Goal: Navigation & Orientation: Find specific page/section

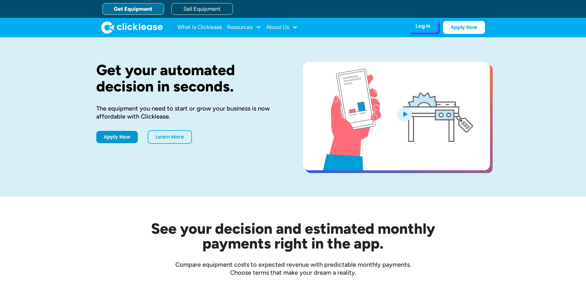
click at [430, 30] on div "Log In Account login I use Clicklease to get my equipment Partner Portal I offe…" at bounding box center [423, 26] width 30 height 13
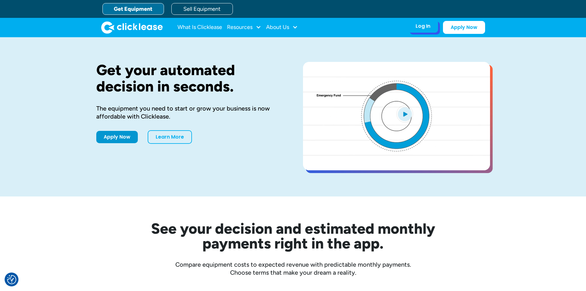
click at [421, 27] on div "Log In" at bounding box center [422, 26] width 15 height 6
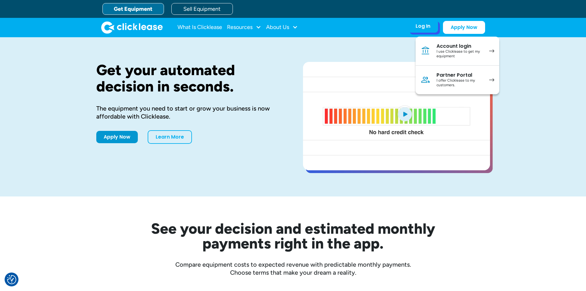
click at [453, 80] on div "I offer Clicklease to my customers." at bounding box center [459, 83] width 46 height 10
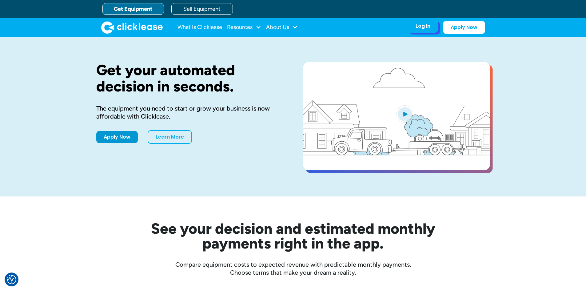
click at [417, 28] on div "Log In" at bounding box center [422, 26] width 15 height 6
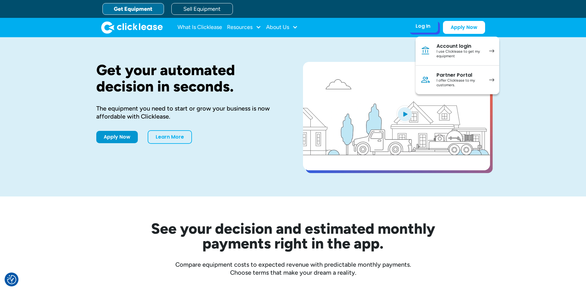
click at [420, 26] on div "Log In" at bounding box center [422, 26] width 15 height 6
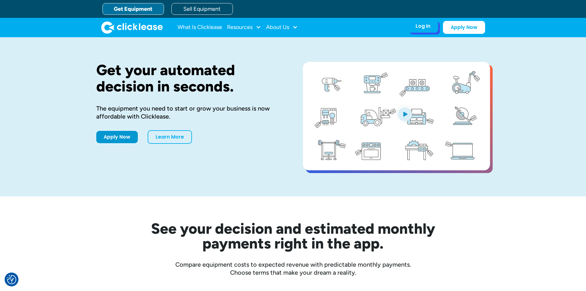
click at [422, 27] on div "Log In" at bounding box center [422, 26] width 15 height 6
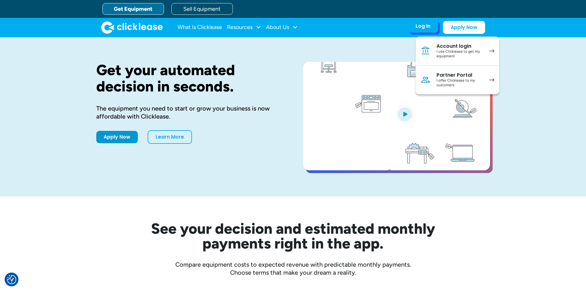
click at [466, 79] on div "I offer Clicklease to my customers." at bounding box center [459, 83] width 46 height 10
